Goal: Task Accomplishment & Management: Complete application form

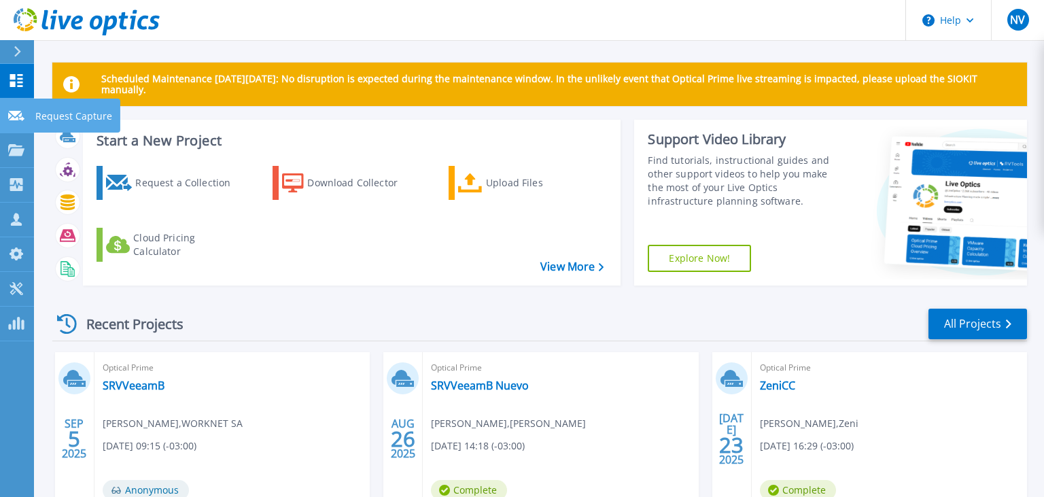
click at [12, 120] on icon at bounding box center [16, 116] width 16 height 10
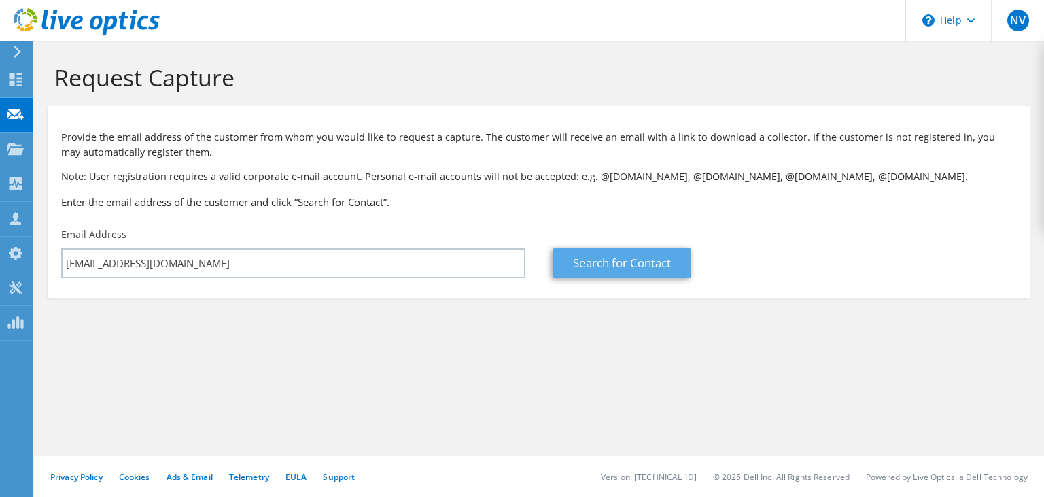
type input "[EMAIL_ADDRESS][DOMAIN_NAME]"
click at [605, 262] on link "Search for Contact" at bounding box center [622, 263] width 139 height 30
type input "PHILIPS"
type input "Farid"
type input "Monti"
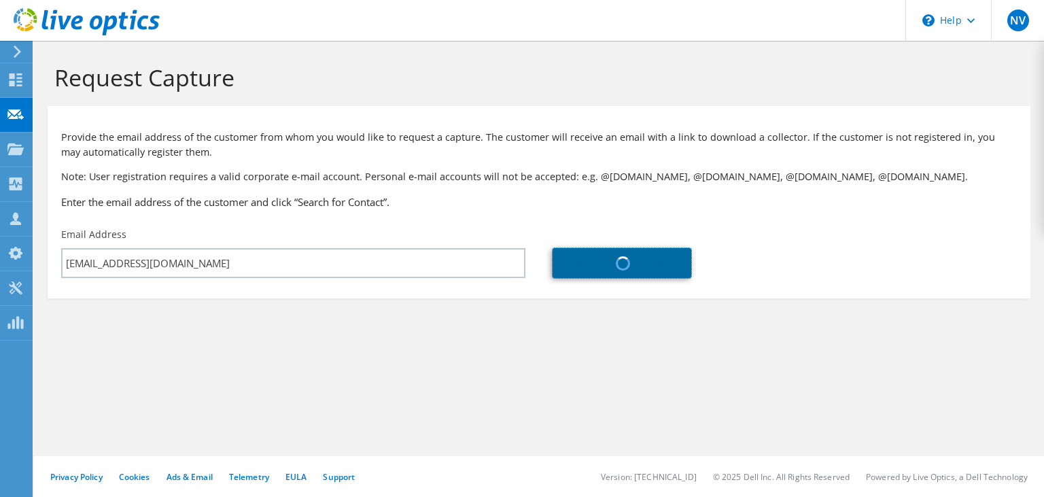
type input "[GEOGRAPHIC_DATA]"
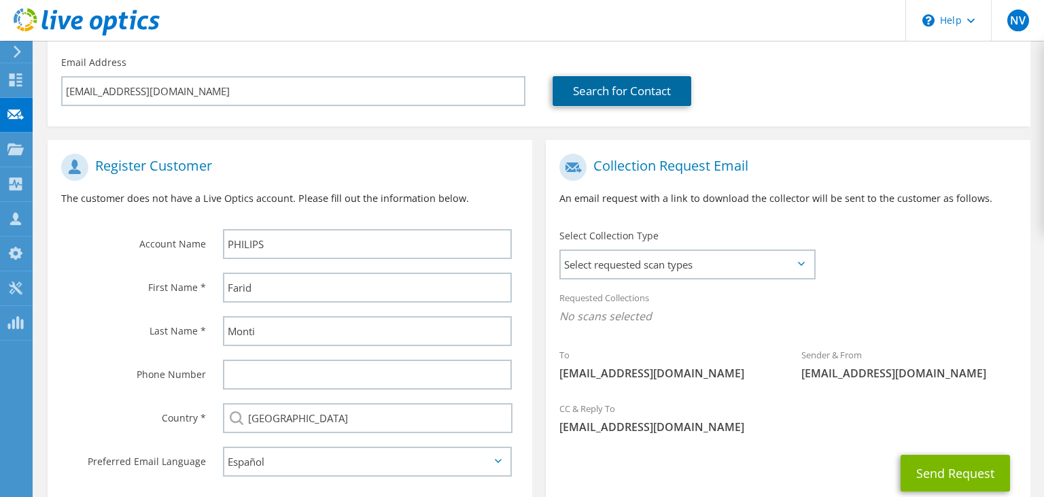
scroll to position [215, 0]
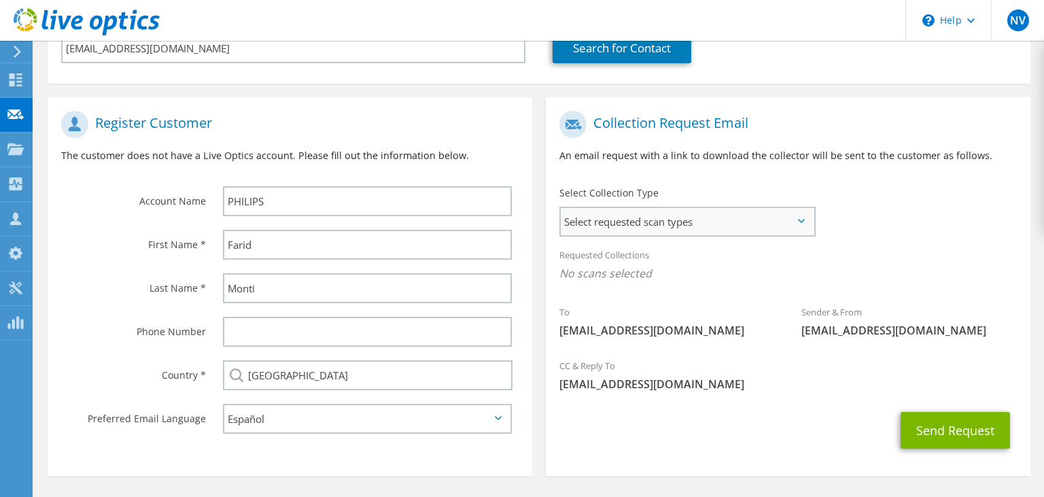
click at [605, 222] on span "Select requested scan types" at bounding box center [687, 221] width 253 height 27
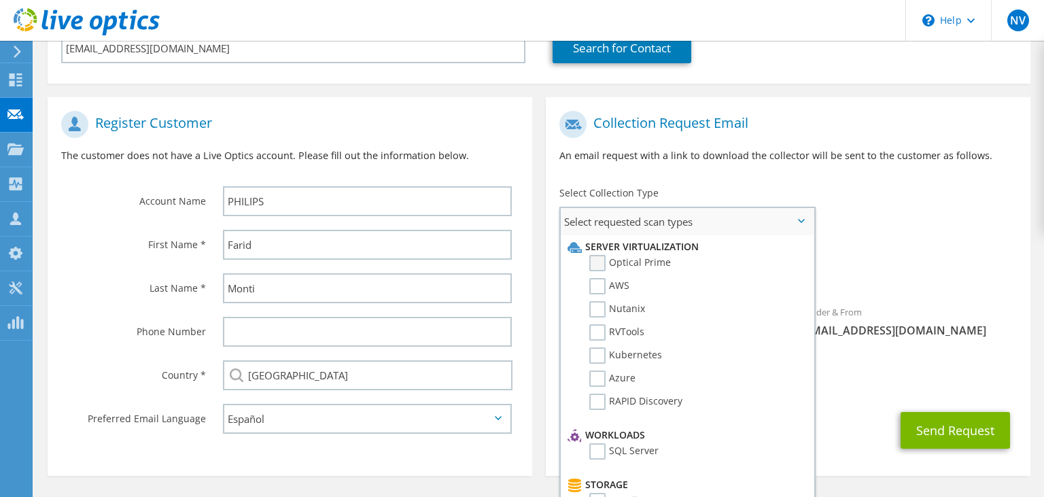
click at [602, 268] on label "Optical Prime" at bounding box center [630, 263] width 82 height 16
click at [0, 0] on input "Optical Prime" at bounding box center [0, 0] width 0 height 0
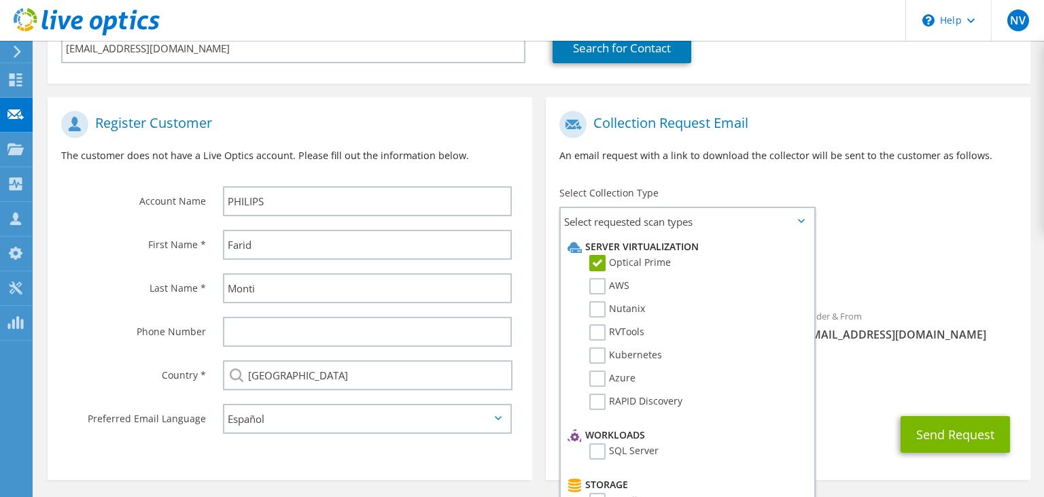
click at [756, 160] on p "An email request with a link to download the collector will be sent to the cust…" at bounding box center [787, 155] width 457 height 15
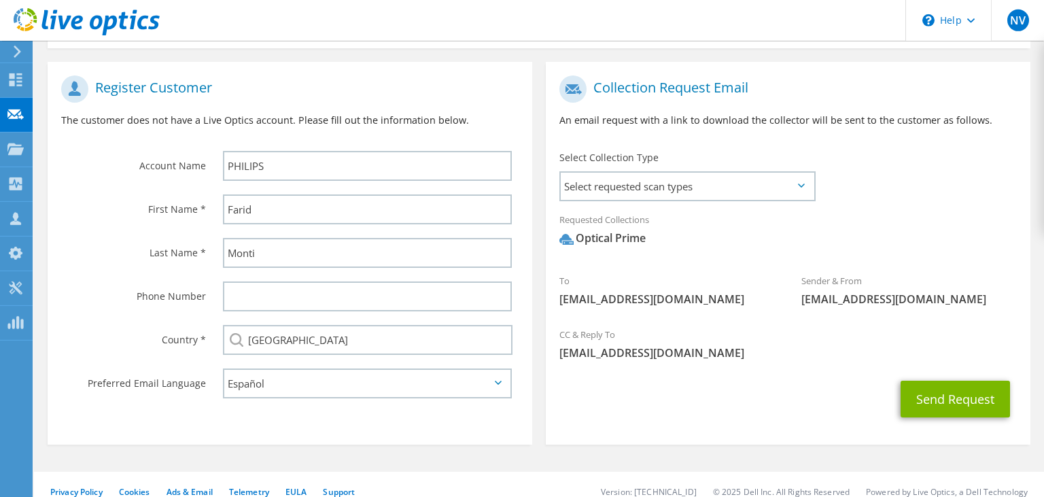
scroll to position [266, 0]
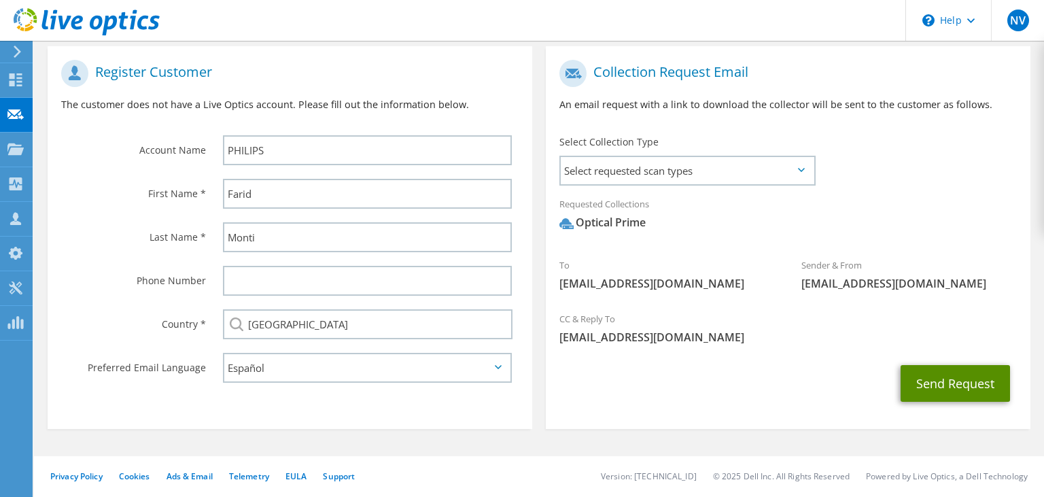
click at [942, 383] on button "Send Request" at bounding box center [955, 383] width 109 height 37
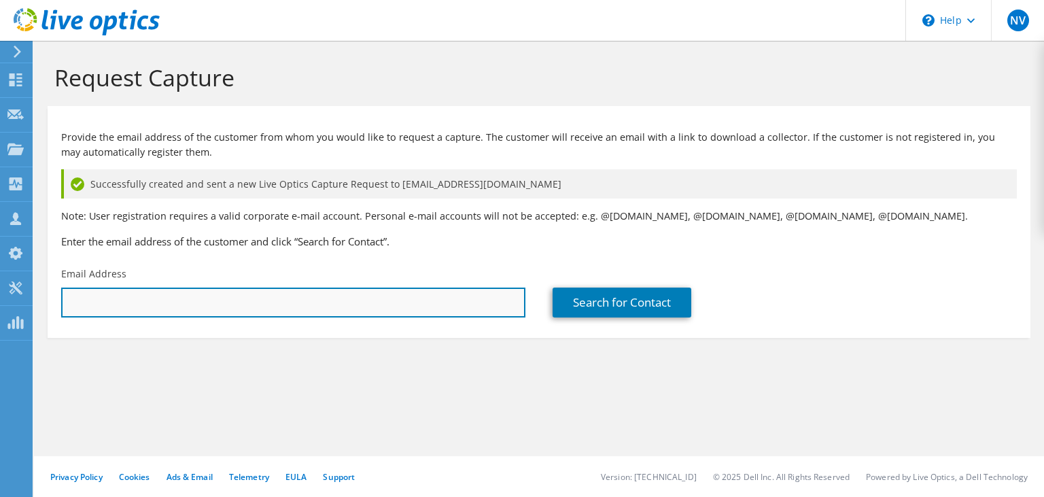
click at [417, 295] on input "text" at bounding box center [293, 302] width 464 height 30
paste input "[PERSON_NAME][DOMAIN_NAME][EMAIL_ADDRESS][PERSON_NAME][DOMAIN_NAME]"
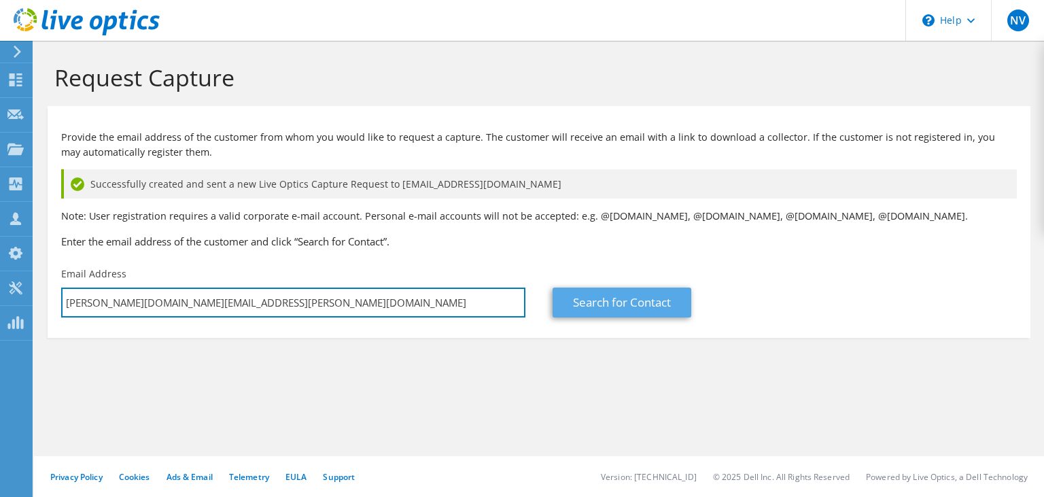
type input "[PERSON_NAME][DOMAIN_NAME][EMAIL_ADDRESS][PERSON_NAME][DOMAIN_NAME]"
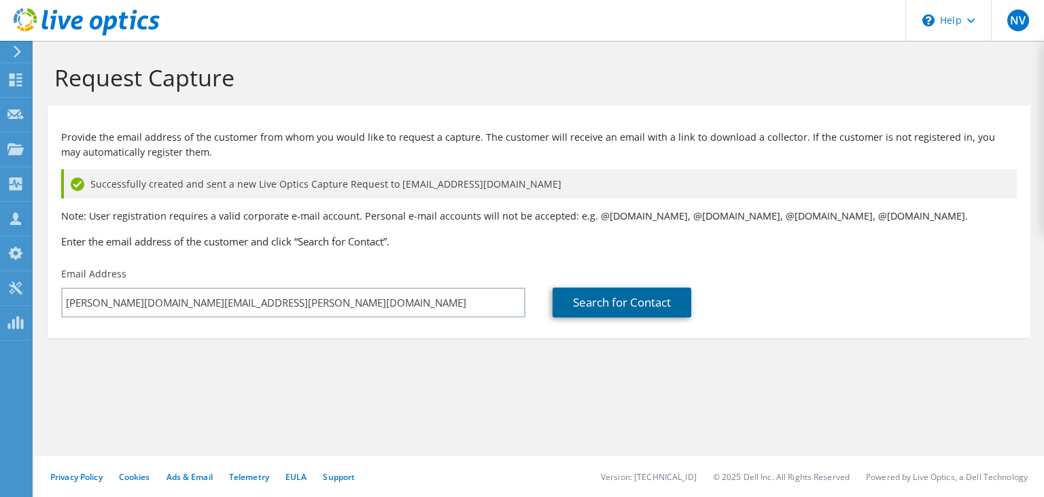
click at [650, 298] on link "Search for Contact" at bounding box center [622, 302] width 139 height 30
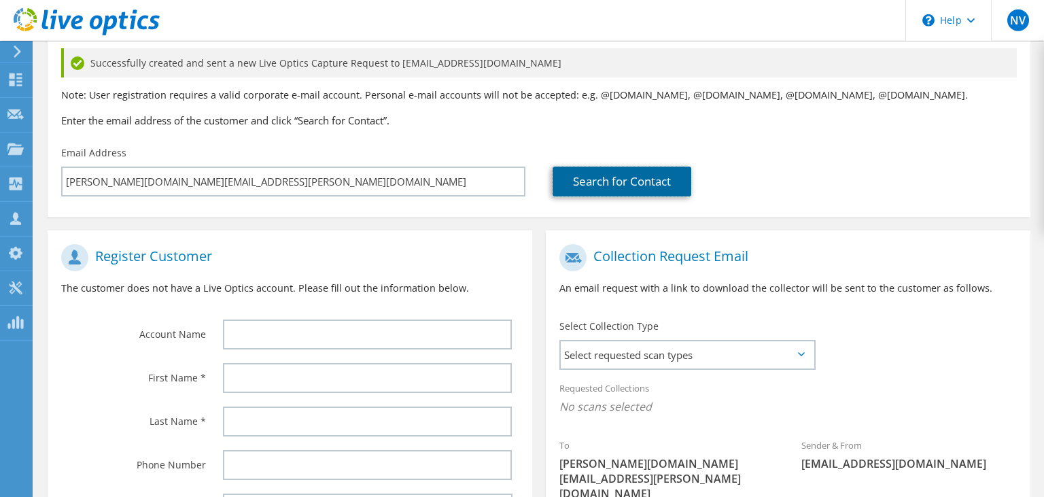
scroll to position [215, 0]
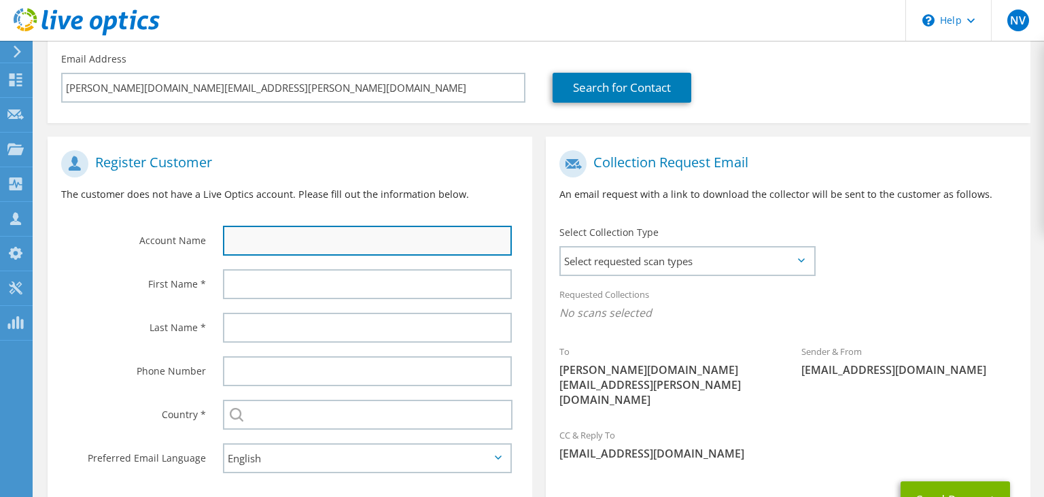
click at [302, 240] on input "text" at bounding box center [367, 241] width 289 height 30
paste input "Fábrica Austral de Productos Eléctricos S.A."
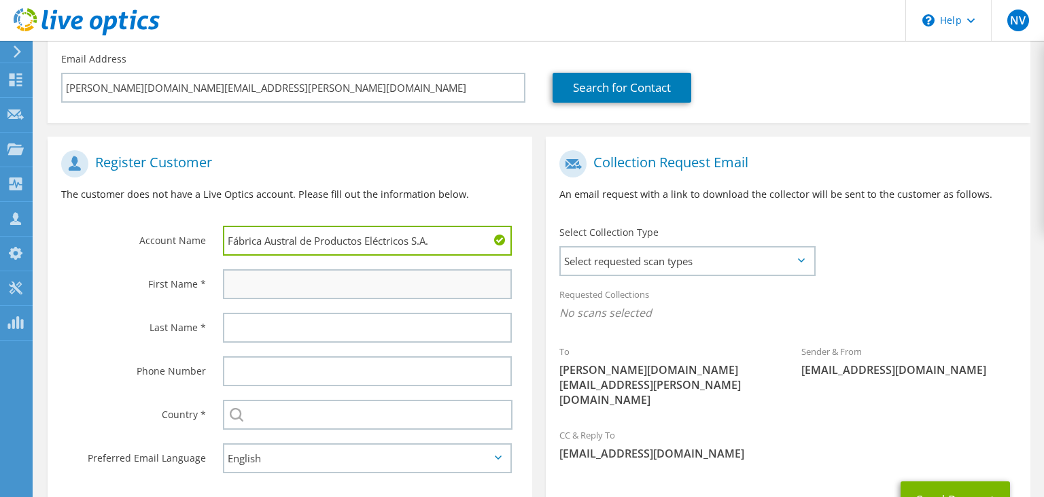
type input "Fábrica Austral de Productos Eléctricos S.A."
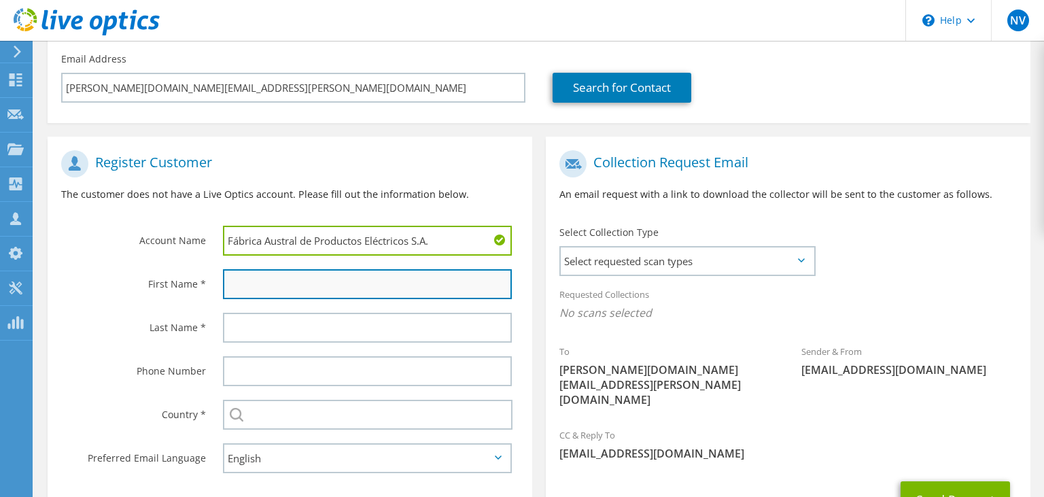
click at [317, 282] on input "text" at bounding box center [367, 284] width 289 height 30
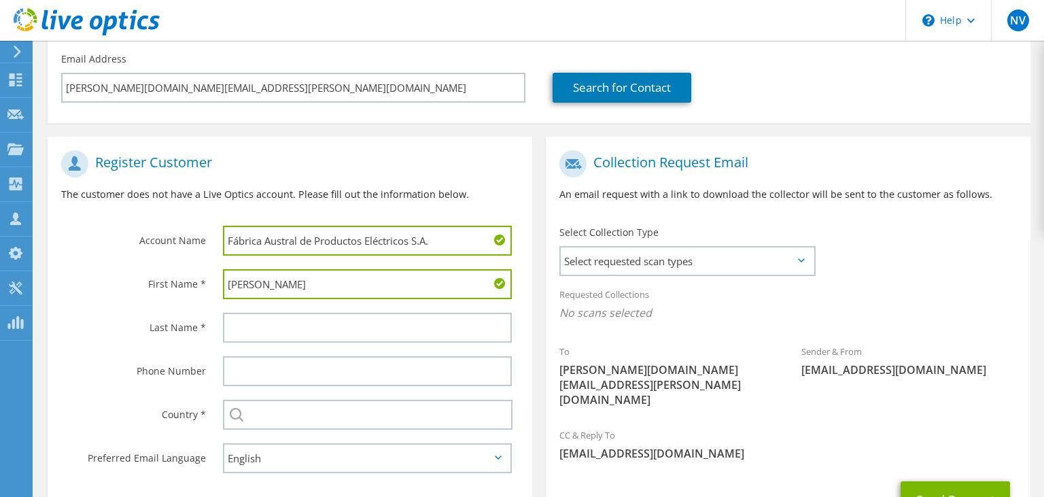
type input "[PERSON_NAME]"
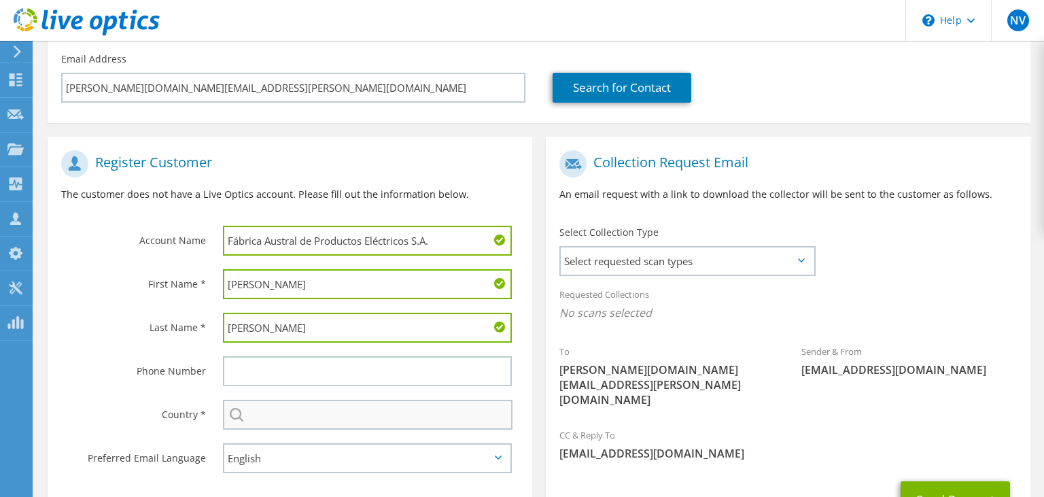
type input "[PERSON_NAME]"
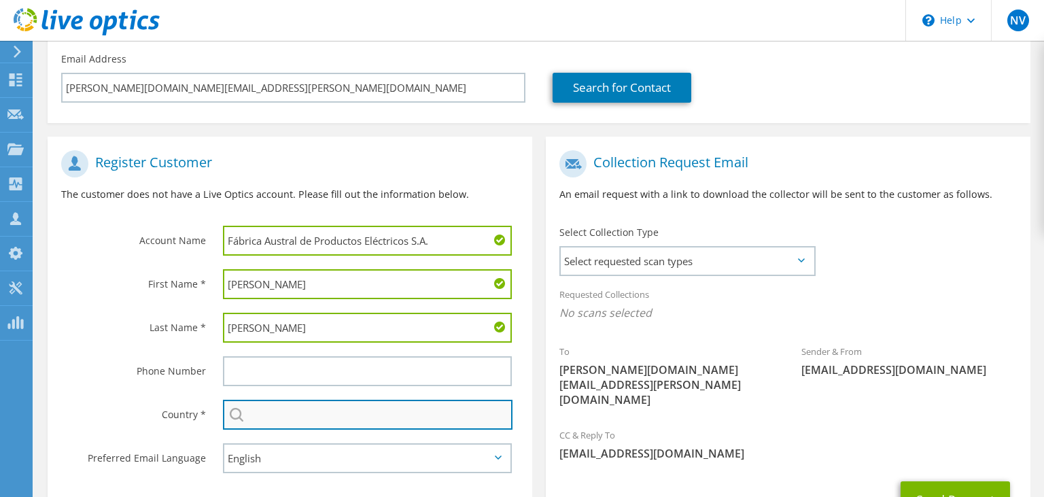
click at [311, 412] on input "text" at bounding box center [368, 415] width 290 height 30
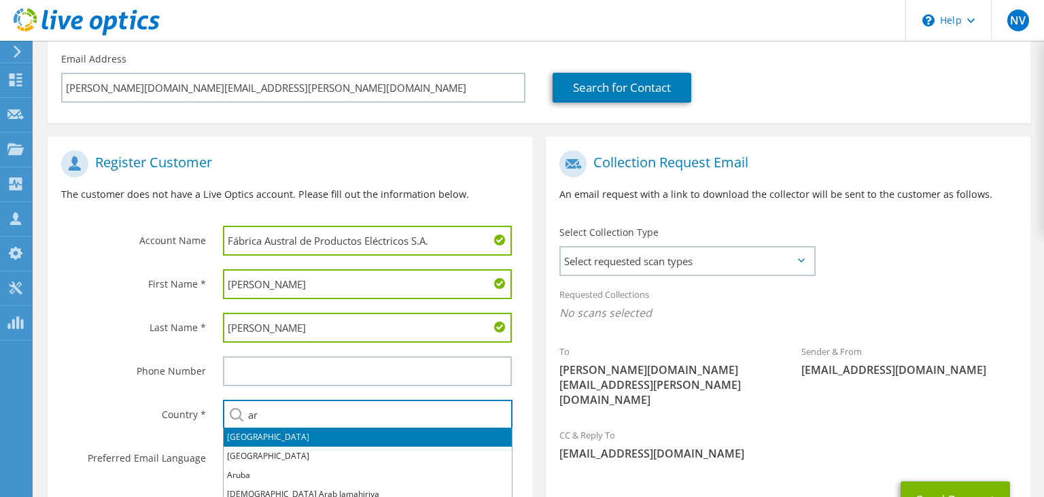
click at [295, 440] on li "[GEOGRAPHIC_DATA]" at bounding box center [368, 436] width 288 height 19
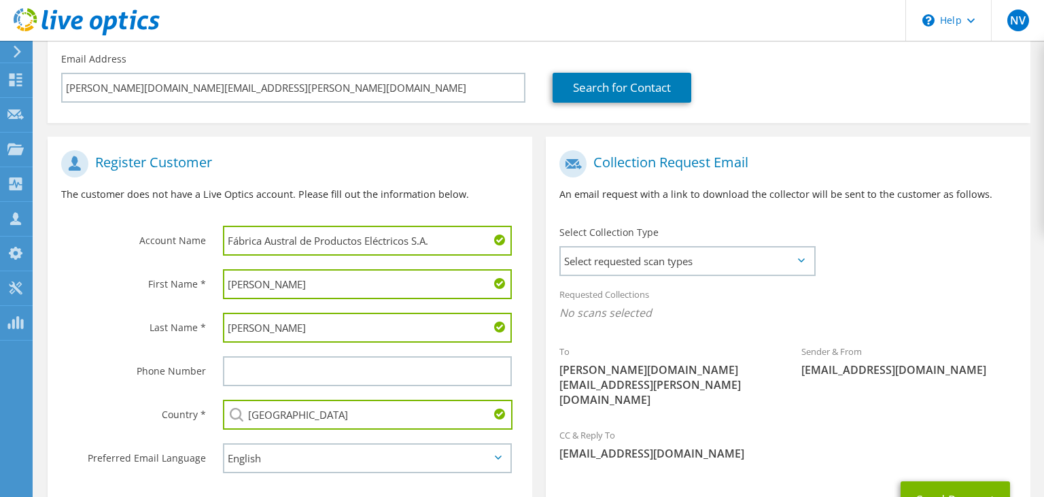
type input "[GEOGRAPHIC_DATA]"
click at [223, 443] on select "English Deutsch Español Français Italiano Polski Português Русский 한국어 中文 日本語" at bounding box center [367, 458] width 289 height 30
click at [402, 459] on select "English Deutsch Español Français Italiano Polski Português Русский 한국어 中文 日本語" at bounding box center [367, 458] width 289 height 30
click at [601, 263] on span "Select requested scan types" at bounding box center [687, 260] width 253 height 27
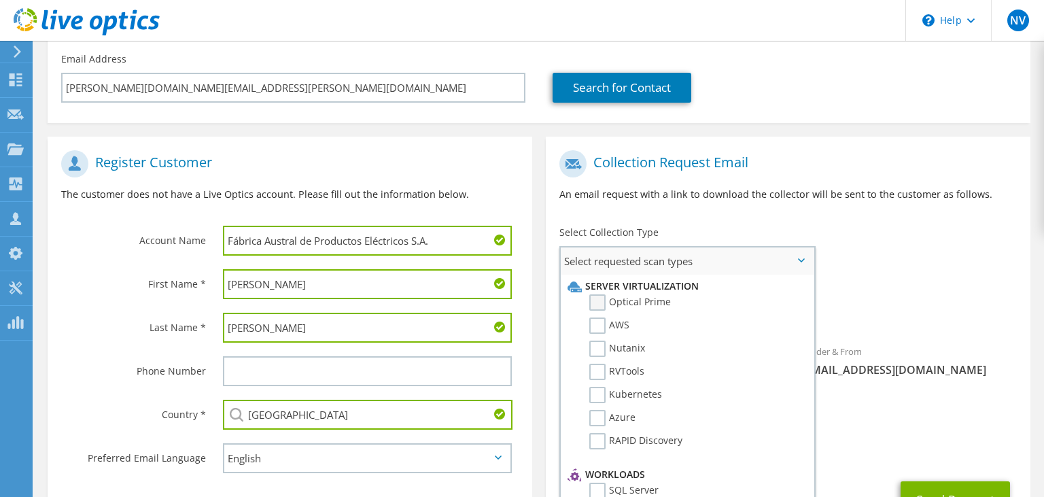
click at [608, 303] on label "Optical Prime" at bounding box center [630, 302] width 82 height 16
click at [0, 0] on input "Optical Prime" at bounding box center [0, 0] width 0 height 0
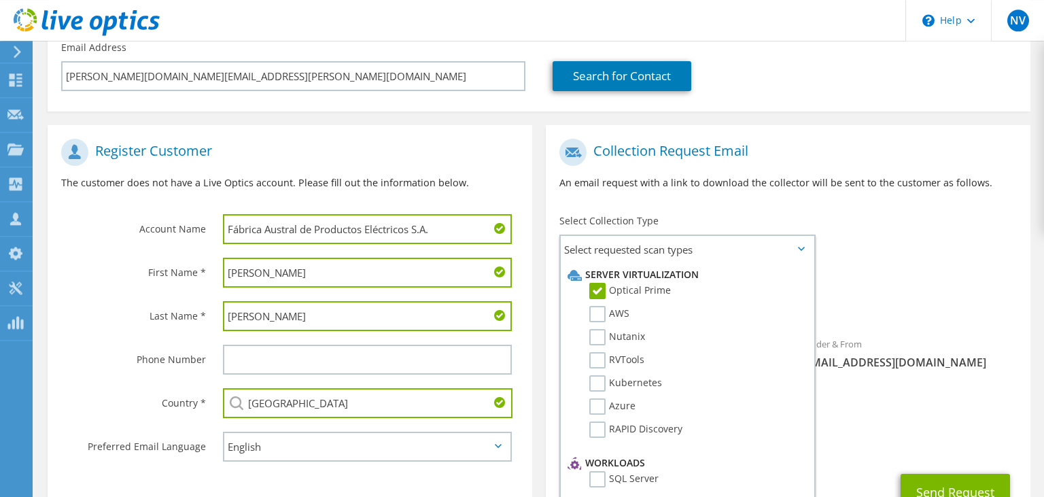
scroll to position [287, 0]
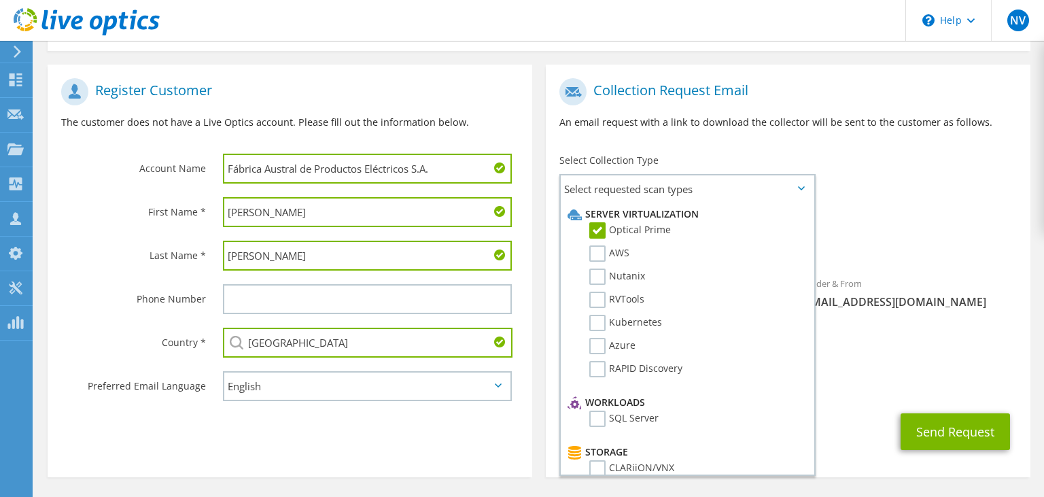
click at [969, 353] on div "CC & Reply To [EMAIL_ADDRESS][DOMAIN_NAME]" at bounding box center [788, 376] width 485 height 47
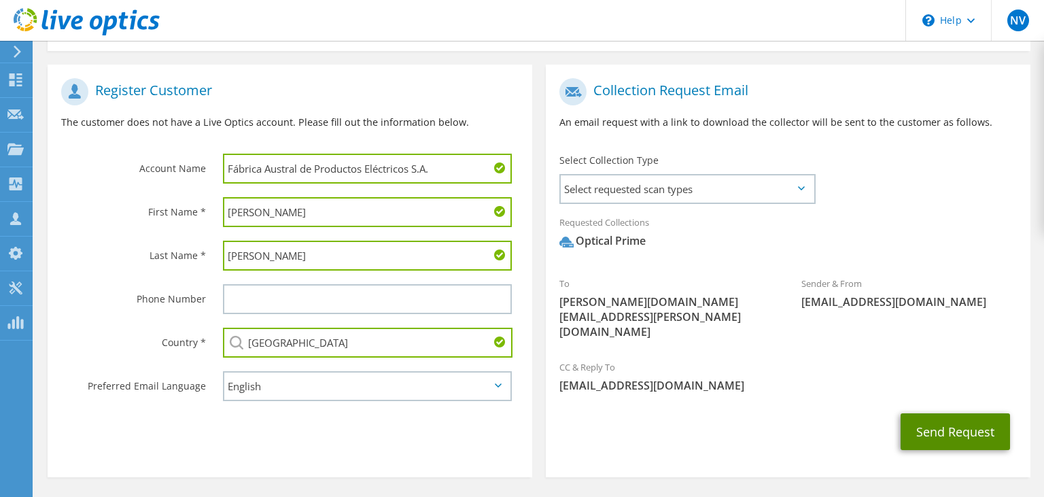
click at [982, 413] on button "Send Request" at bounding box center [955, 431] width 109 height 37
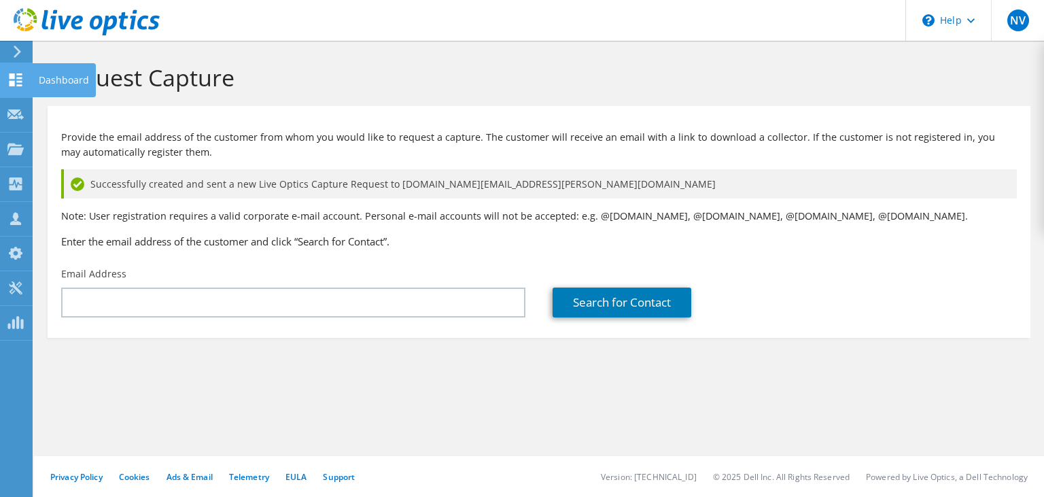
click at [8, 75] on icon at bounding box center [15, 79] width 16 height 13
